Goal: Information Seeking & Learning: Understand process/instructions

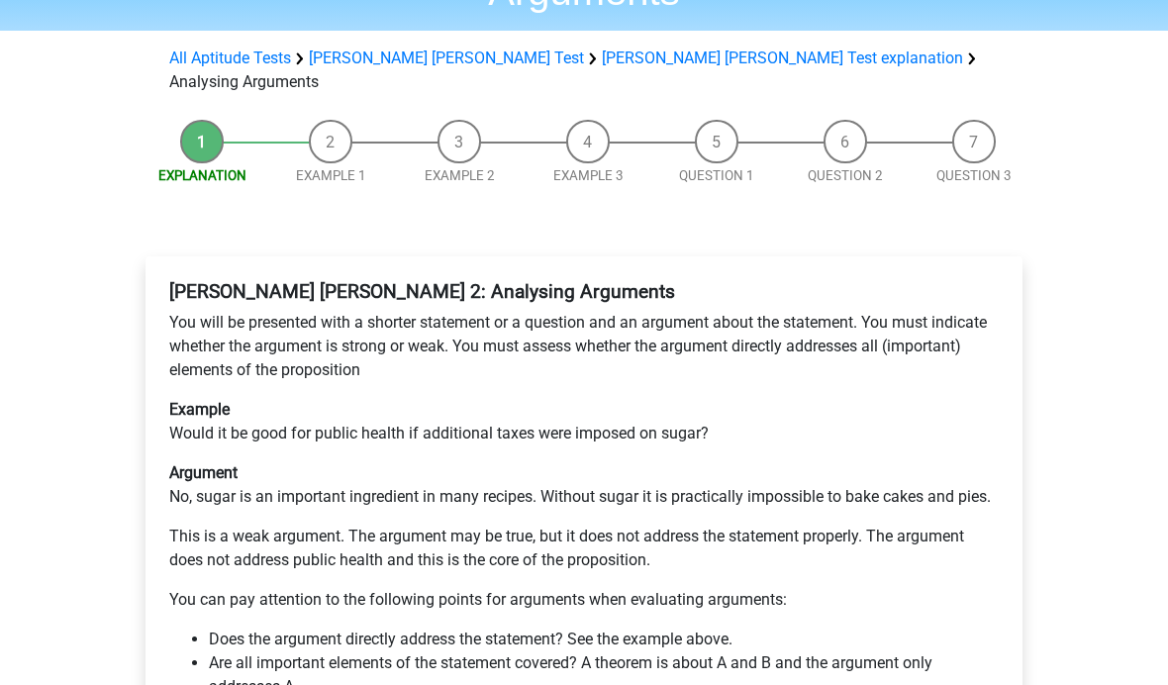
scroll to position [292, 0]
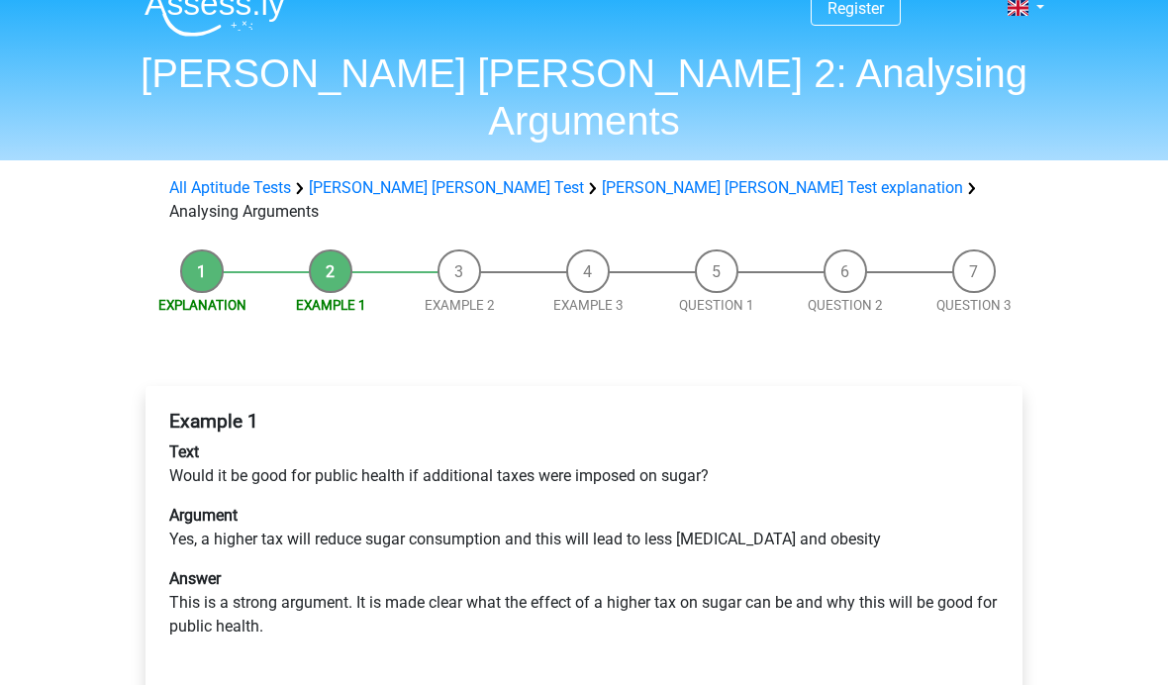
scroll to position [33, 0]
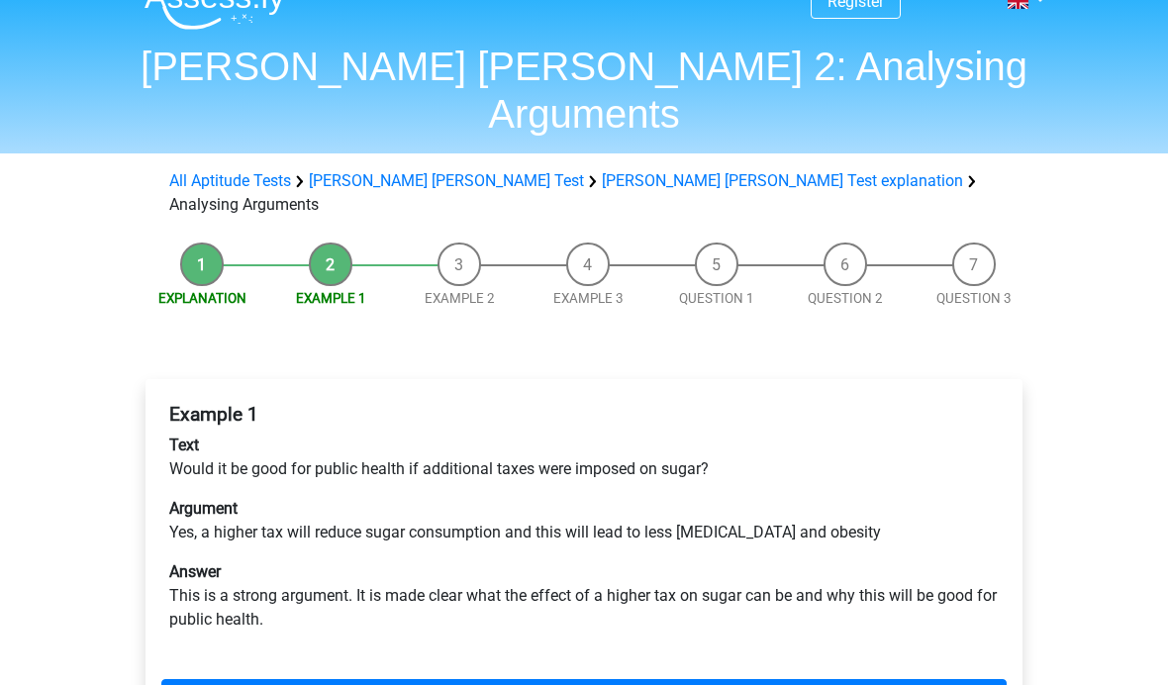
click at [346, 679] on link "Next" at bounding box center [583, 698] width 845 height 38
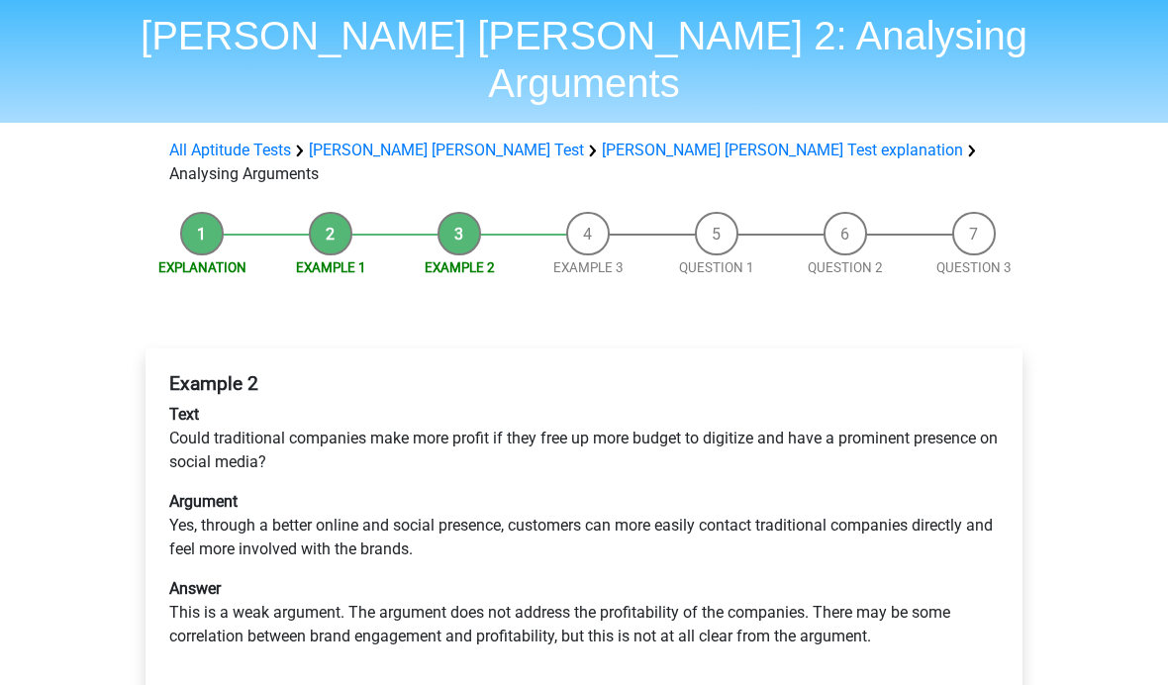
scroll to position [77, 0]
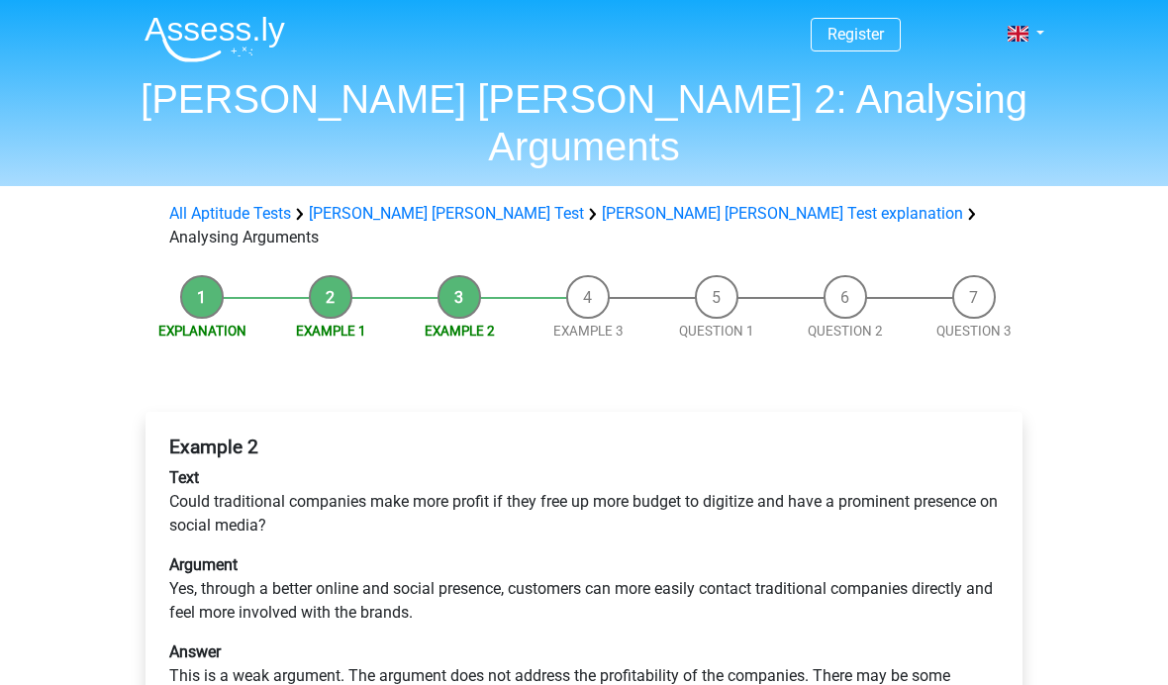
scroll to position [147, 0]
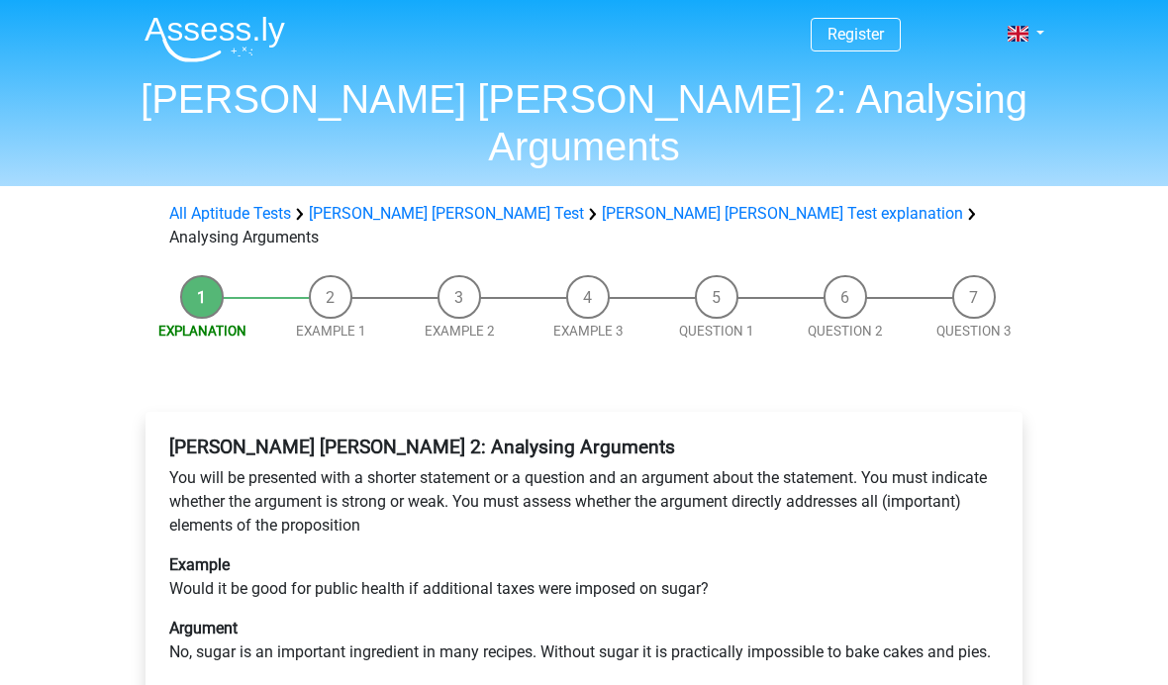
scroll to position [363, 0]
